Goal: Information Seeking & Learning: Learn about a topic

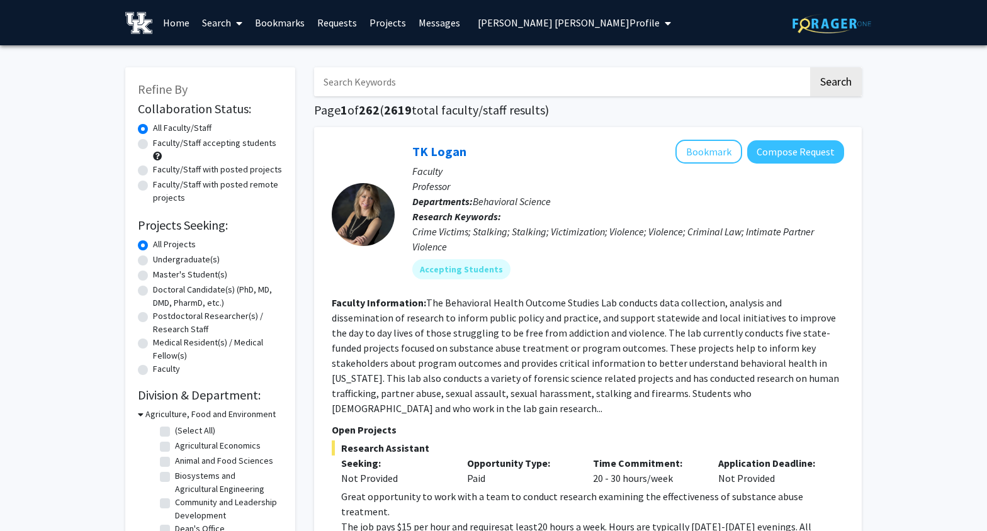
click at [234, 22] on span at bounding box center [236, 23] width 11 height 44
click at [230, 82] on span "Students" at bounding box center [234, 82] width 77 height 25
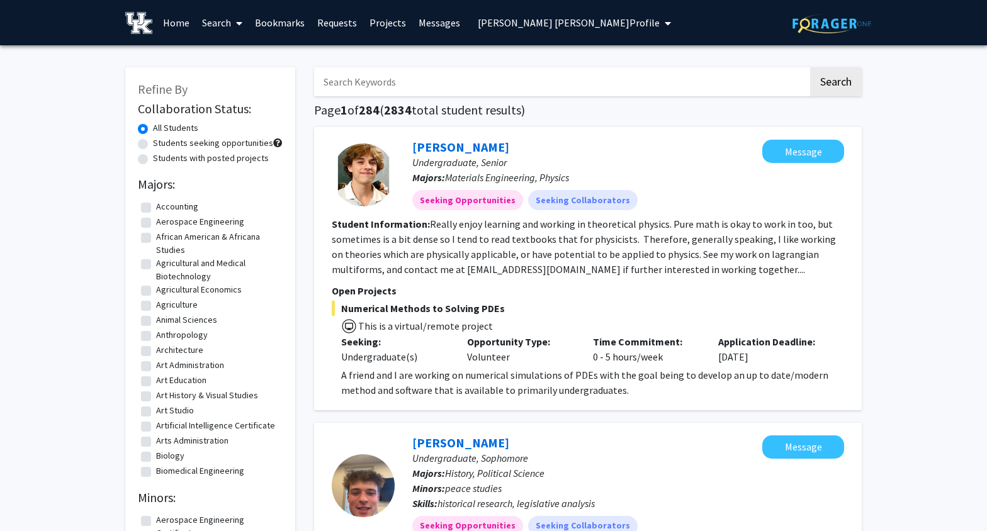
click at [541, 14] on button "[PERSON_NAME] [PERSON_NAME] Profile" at bounding box center [574, 22] width 201 height 45
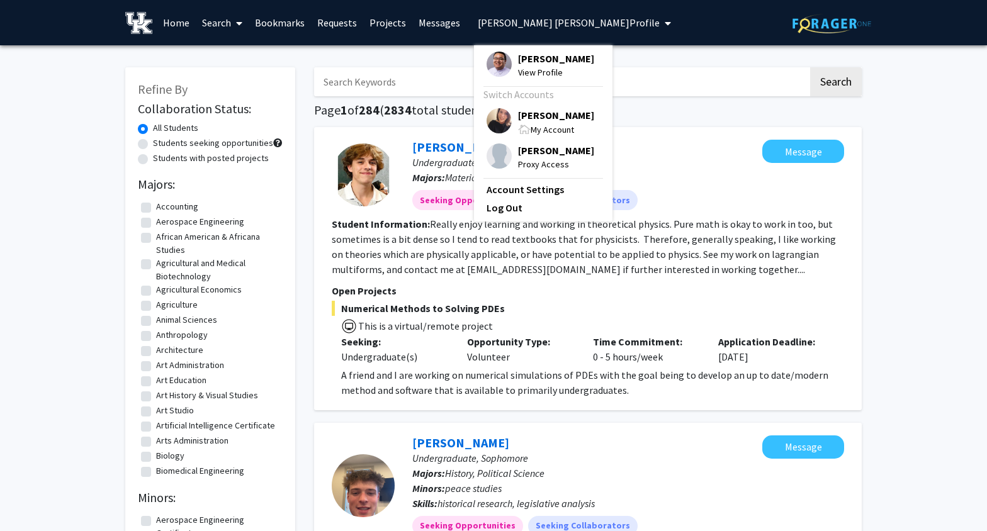
click at [506, 115] on div "[PERSON_NAME] My Account" at bounding box center [541, 122] width 108 height 28
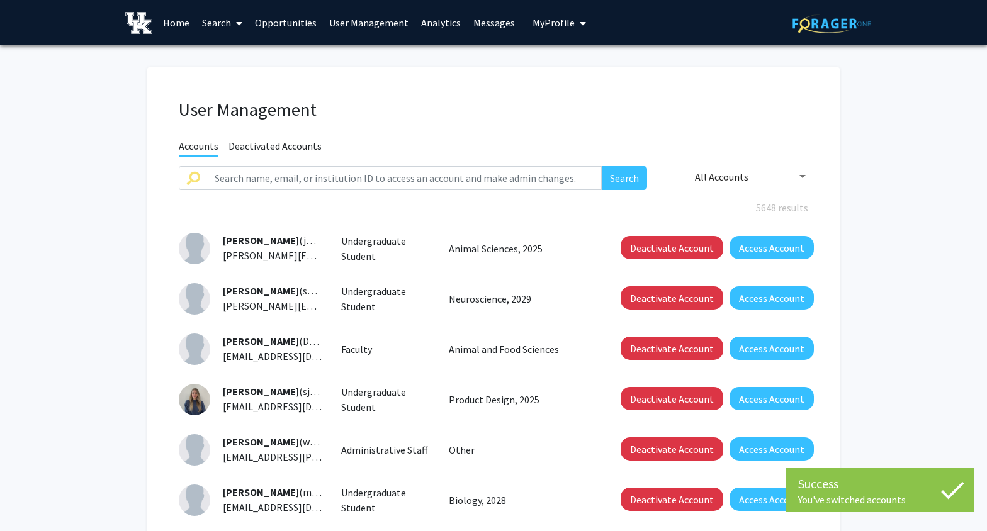
drag, startPoint x: 217, startPoint y: 21, endPoint x: 217, endPoint y: 28, distance: 7.0
click at [217, 21] on link "Search" at bounding box center [222, 23] width 53 height 44
click at [225, 79] on span "Students" at bounding box center [234, 82] width 77 height 25
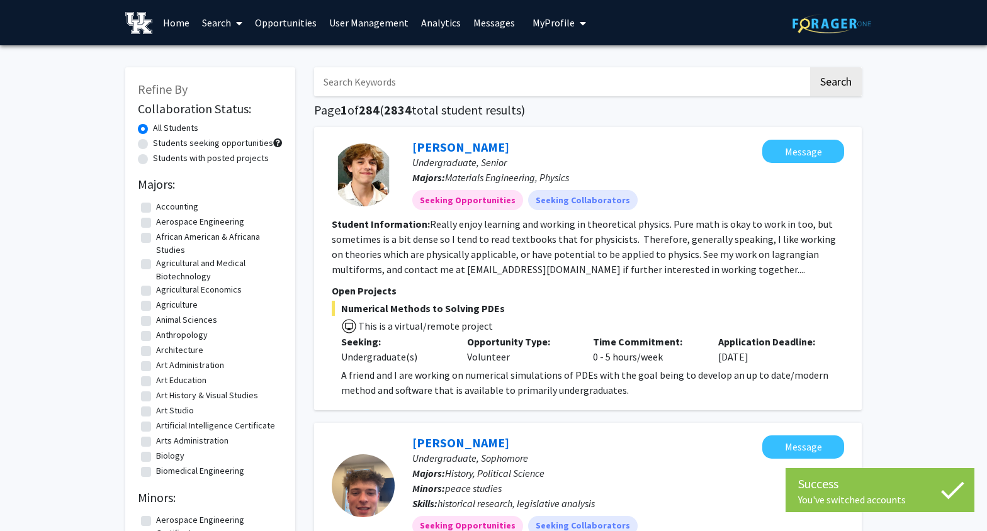
click at [382, 74] on input "Search Keywords" at bounding box center [561, 81] width 494 height 29
paste input "[PERSON_NAME]"
type input "[PERSON_NAME]"
click at [810, 67] on button "Search" at bounding box center [836, 81] width 52 height 29
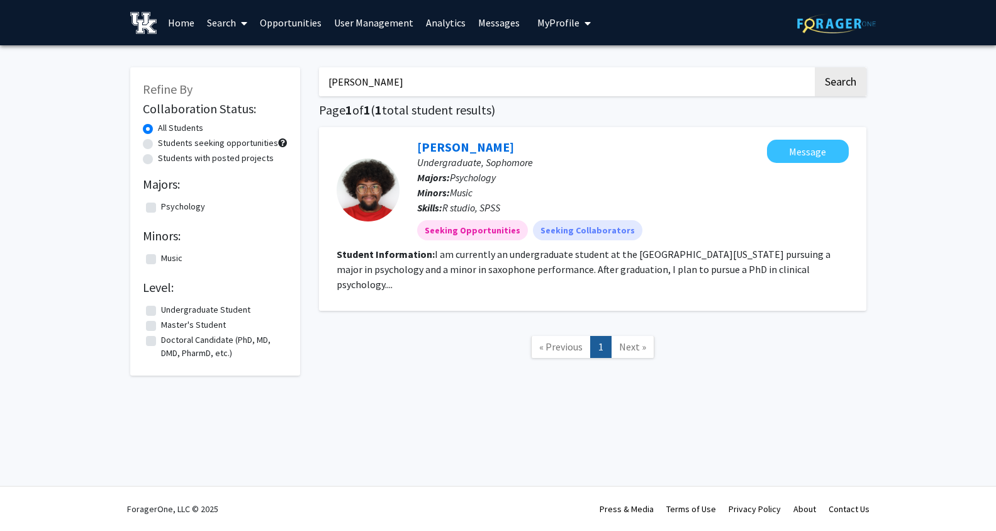
click at [229, 20] on link "Search" at bounding box center [227, 23] width 53 height 44
click at [244, 48] on span "Faculty/Staff" at bounding box center [247, 57] width 93 height 25
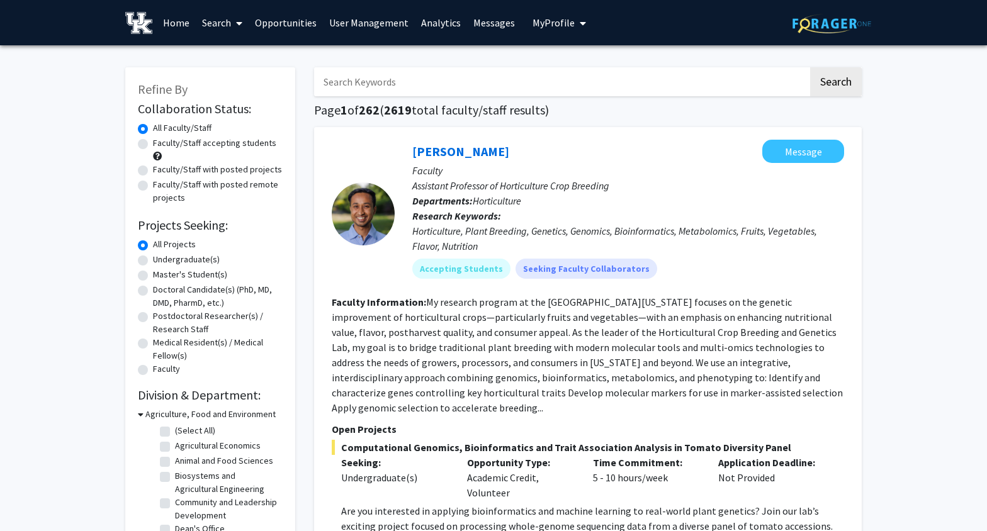
click at [424, 77] on input "Search Keywords" at bounding box center [561, 81] width 494 height 29
paste input "[PERSON_NAME]"
click at [810, 67] on button "Search" at bounding box center [836, 81] width 52 height 29
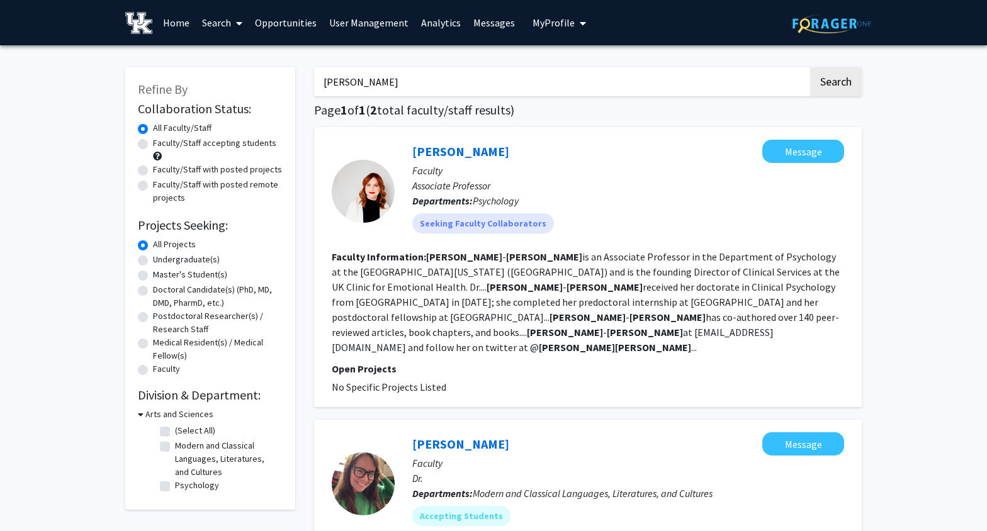
drag, startPoint x: 389, startPoint y: 84, endPoint x: 316, endPoint y: 82, distance: 73.0
click at [316, 82] on input "[PERSON_NAME]" at bounding box center [561, 81] width 494 height 29
type input "[PERSON_NAME]"
click at [810, 67] on button "Search" at bounding box center [836, 81] width 52 height 29
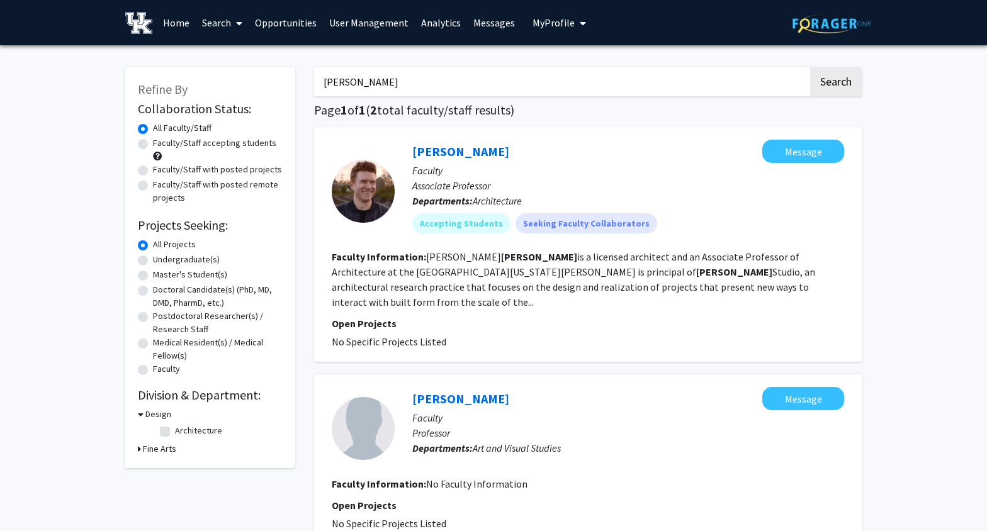
click at [228, 30] on link "Search" at bounding box center [222, 23] width 53 height 44
click at [238, 81] on span "Students" at bounding box center [234, 82] width 77 height 25
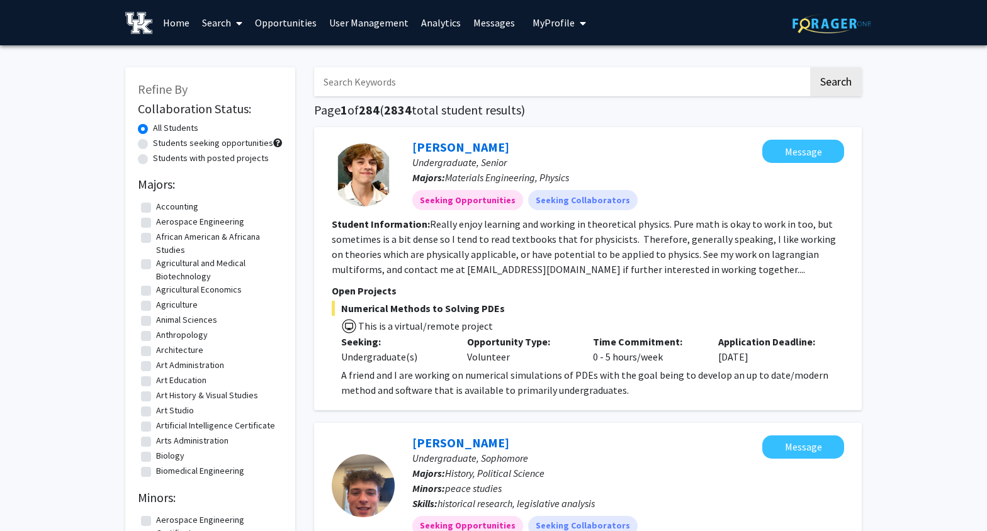
click at [407, 80] on input "Search Keywords" at bounding box center [561, 81] width 494 height 29
type input "[PERSON_NAME]"
click at [810, 67] on button "Search" at bounding box center [836, 81] width 52 height 29
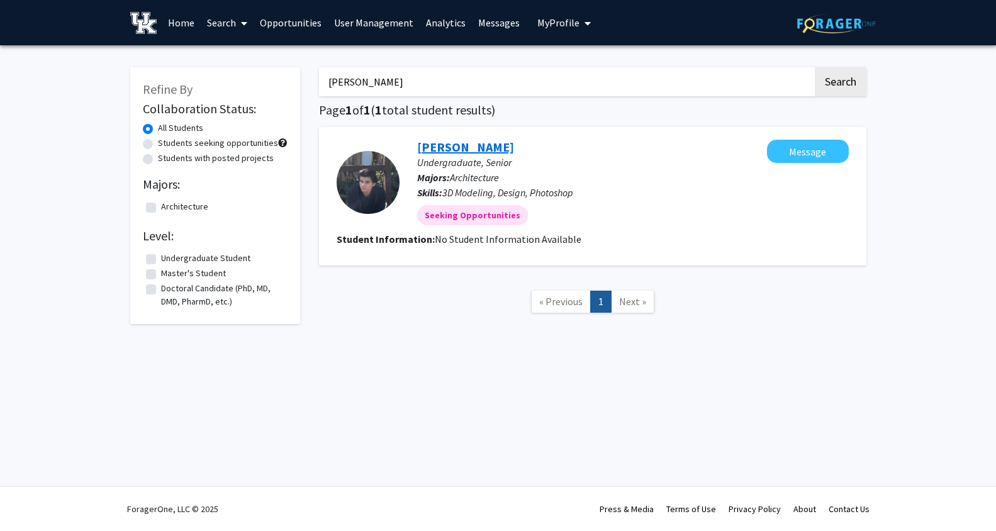
click at [444, 153] on link "[PERSON_NAME]" at bounding box center [465, 147] width 97 height 16
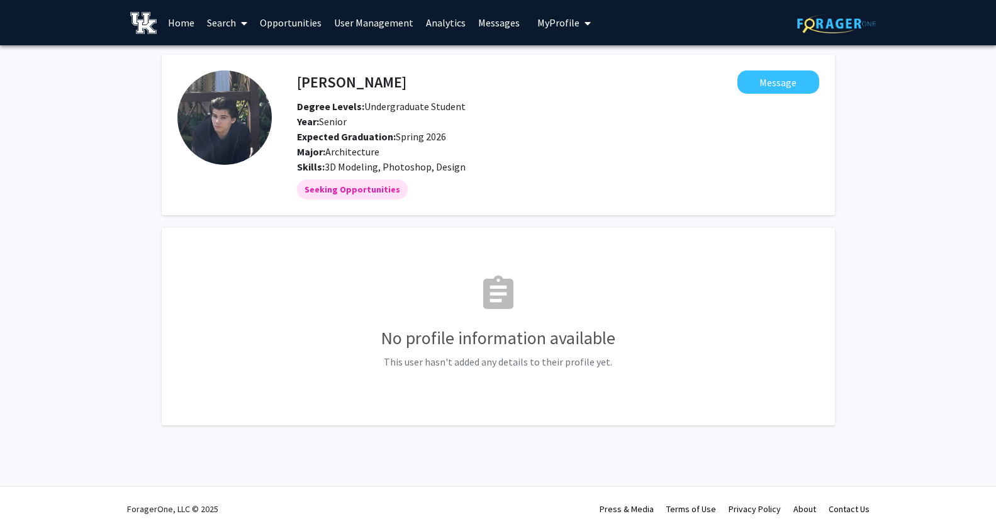
drag, startPoint x: 94, startPoint y: 182, endPoint x: 178, endPoint y: 149, distance: 90.7
click at [94, 182] on div "[PERSON_NAME] Message Degree Levels: Undergraduate Student Year: Senior Expecte…" at bounding box center [498, 255] width 996 height 421
drag, startPoint x: 96, startPoint y: 104, endPoint x: 106, endPoint y: 103, distance: 9.5
click at [98, 104] on div "[PERSON_NAME] Message Degree Levels: Undergraduate Student Year: Senior Expecte…" at bounding box center [498, 255] width 996 height 421
click at [235, 25] on link "Search" at bounding box center [227, 23] width 53 height 44
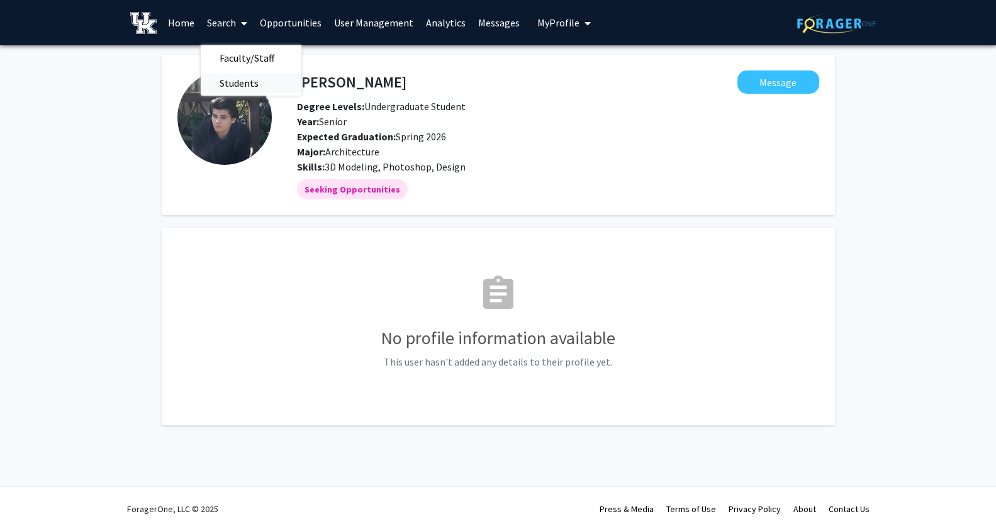
click at [244, 82] on span "Students" at bounding box center [239, 82] width 77 height 25
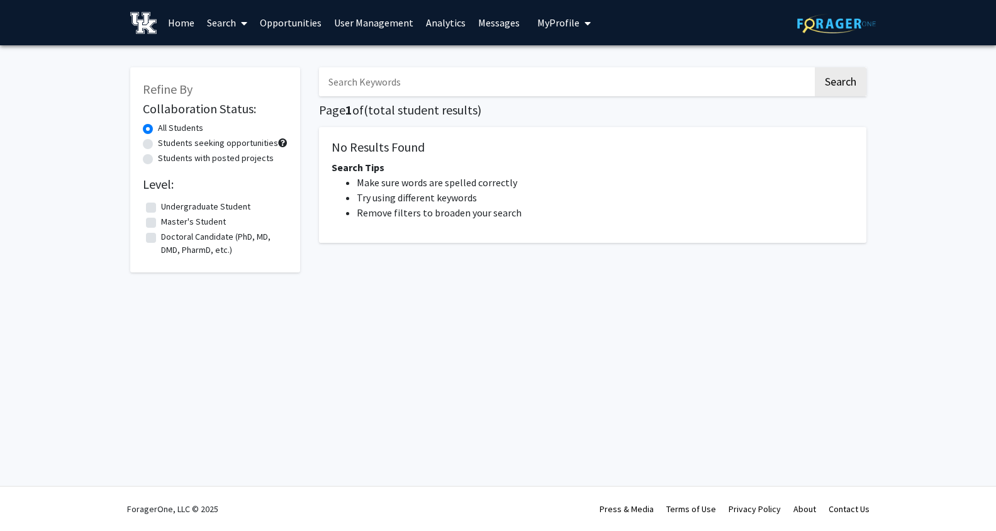
click at [383, 73] on input "Search Keywords" at bounding box center [566, 81] width 494 height 29
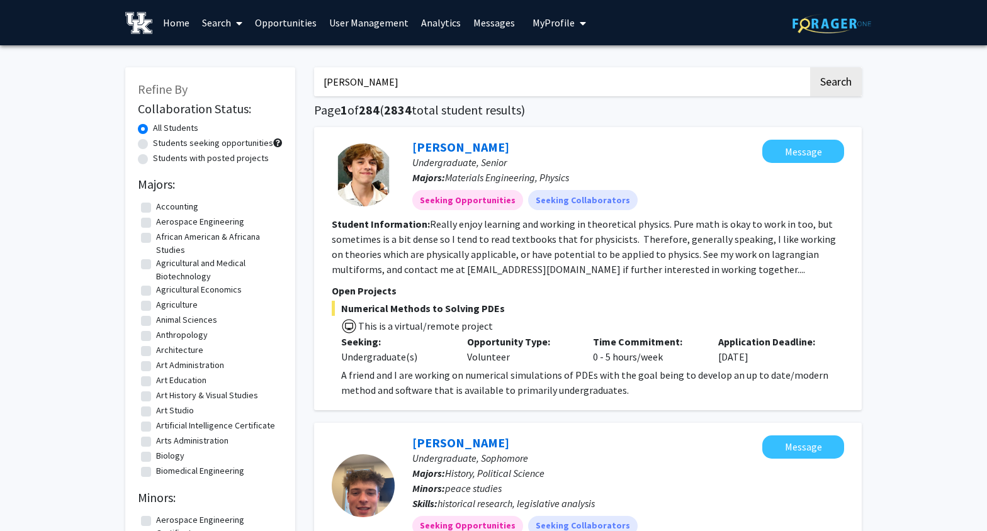
type input "[PERSON_NAME]"
click at [810, 67] on button "Search" at bounding box center [836, 81] width 52 height 29
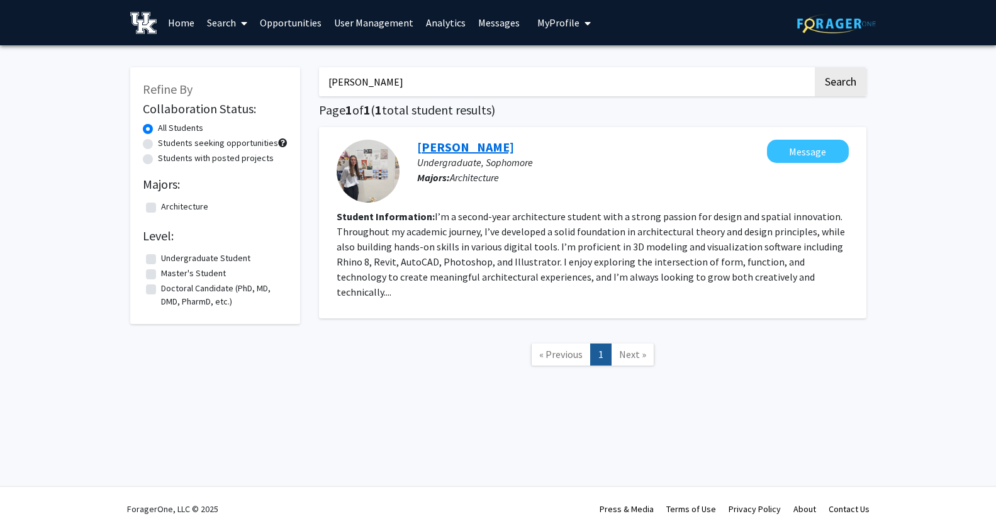
click at [466, 144] on link "[PERSON_NAME]" at bounding box center [465, 147] width 97 height 16
drag, startPoint x: 390, startPoint y: 76, endPoint x: 315, endPoint y: 77, distance: 75.5
click at [315, 77] on div "[PERSON_NAME] Search Page 1 of 1 ( 1 total student results) [PERSON_NAME] Under…" at bounding box center [593, 223] width 566 height 337
type input "[PERSON_NAME]"
click at [815, 67] on button "Search" at bounding box center [841, 81] width 52 height 29
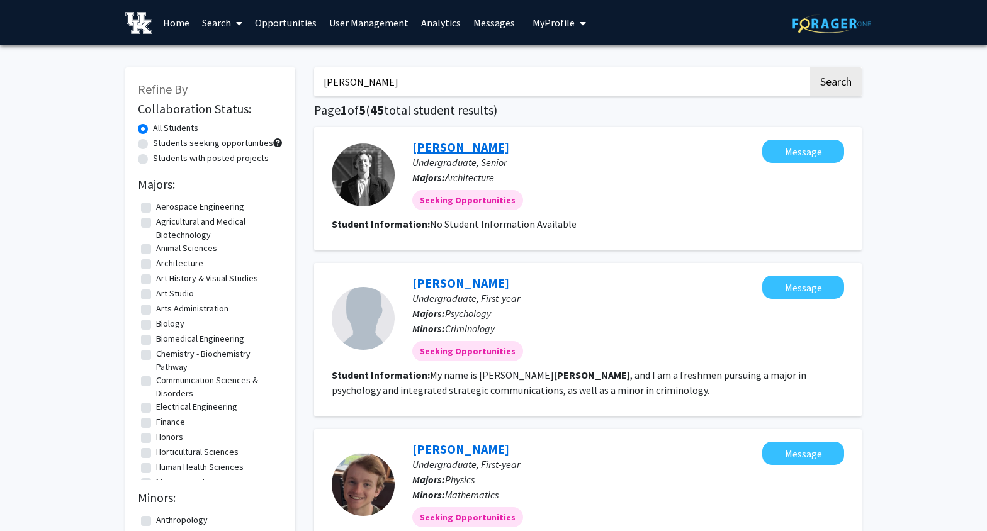
click at [457, 142] on link "[PERSON_NAME]" at bounding box center [460, 147] width 97 height 16
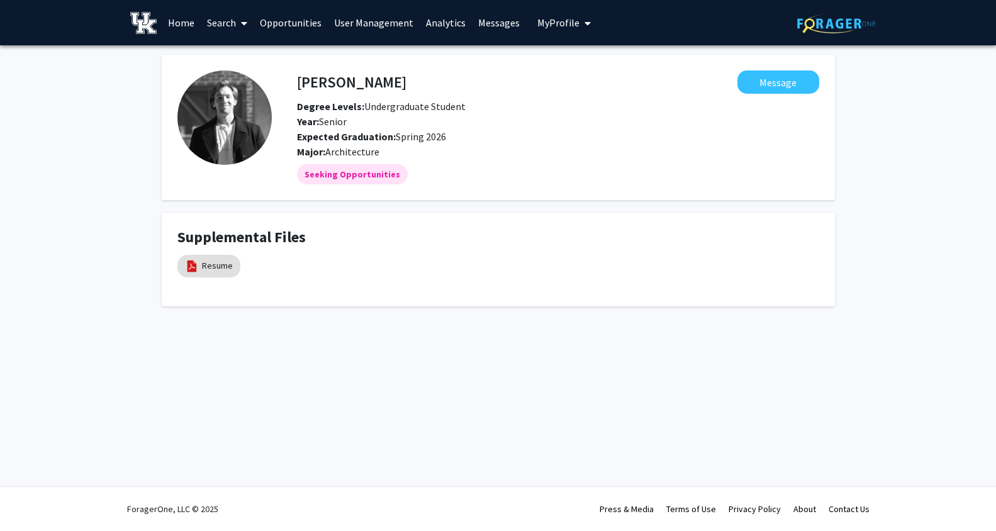
click at [110, 206] on div "[PERSON_NAME] Message Degree Levels: Undergraduate Student Year: Senior Expecte…" at bounding box center [498, 196] width 996 height 302
